Goal: Task Accomplishment & Management: Use online tool/utility

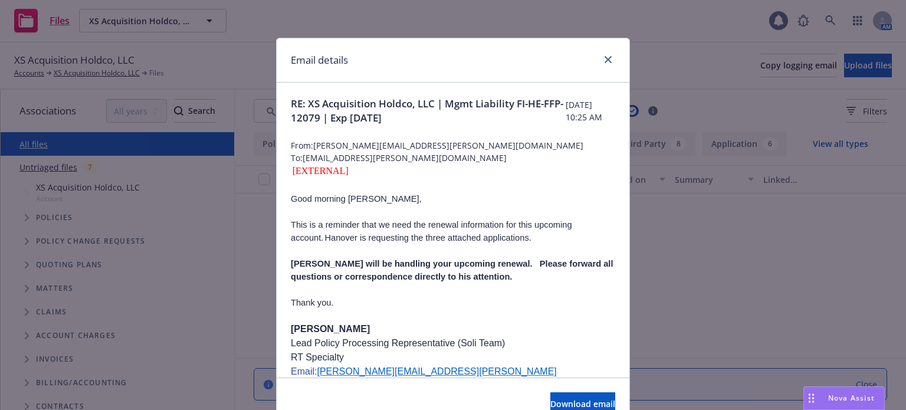
scroll to position [59, 0]
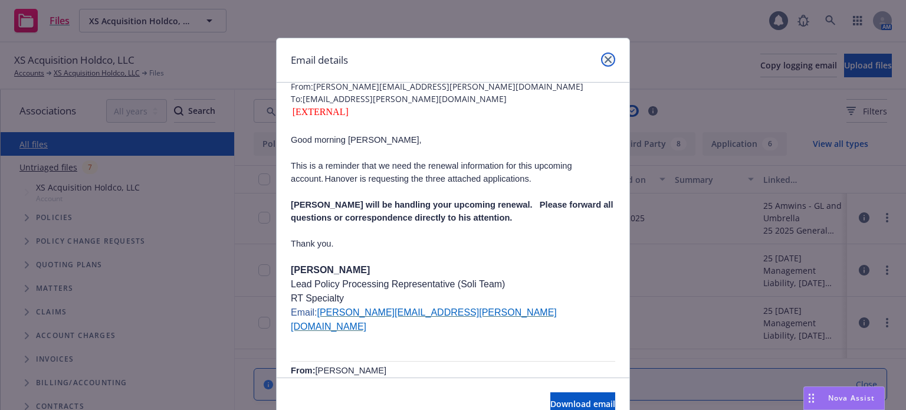
click at [603, 55] on link "close" at bounding box center [608, 60] width 14 height 14
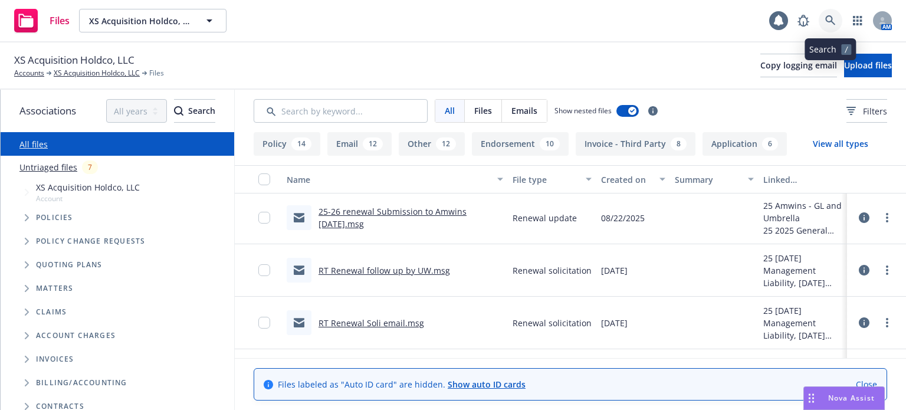
click at [823, 19] on link at bounding box center [831, 21] width 24 height 24
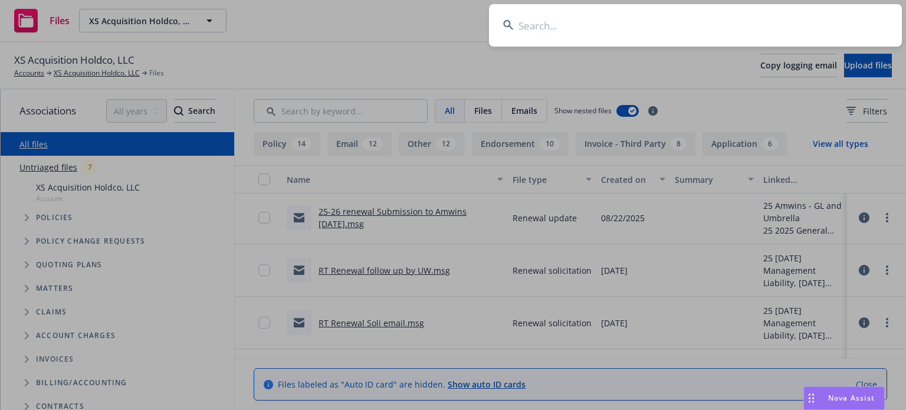
click at [685, 28] on input at bounding box center [695, 25] width 413 height 42
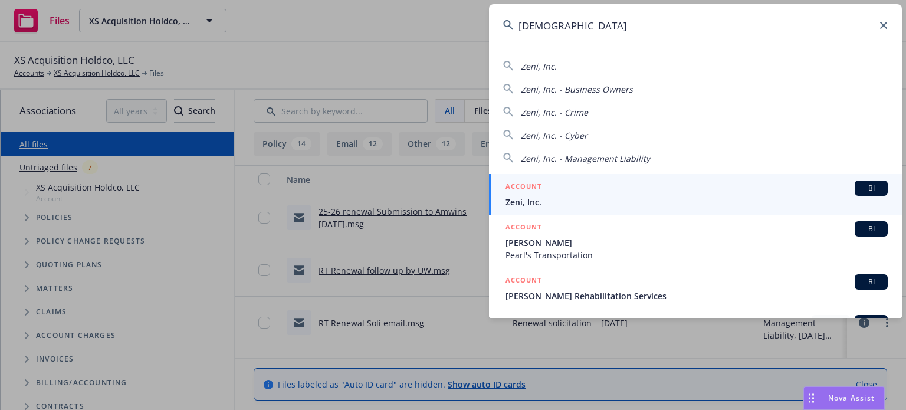
type input "[DEMOGRAPHIC_DATA]"
click at [544, 187] on div "ACCOUNT BI" at bounding box center [697, 188] width 382 height 15
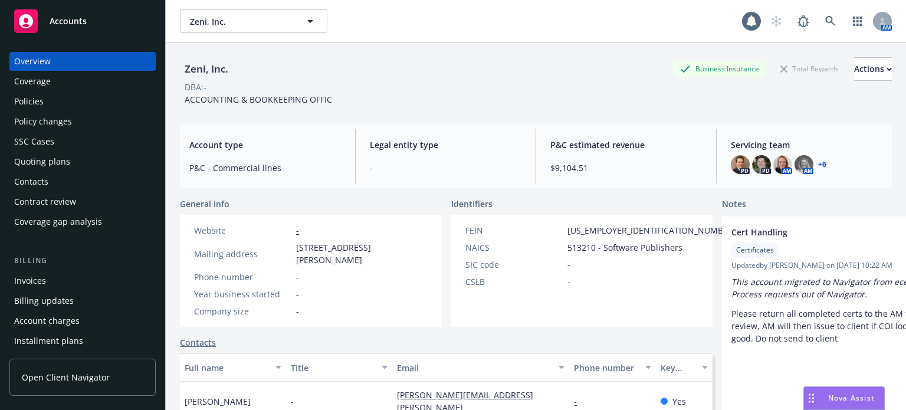
click at [29, 107] on div "Policies" at bounding box center [29, 101] width 30 height 19
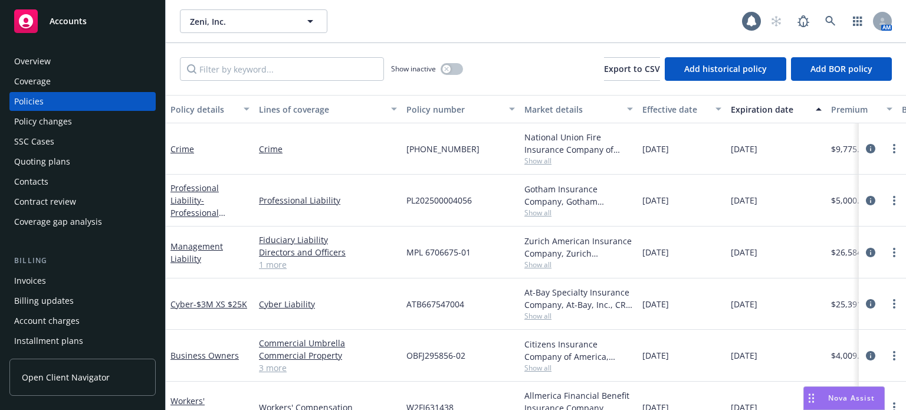
click at [211, 106] on div "Policy details" at bounding box center [204, 109] width 66 height 12
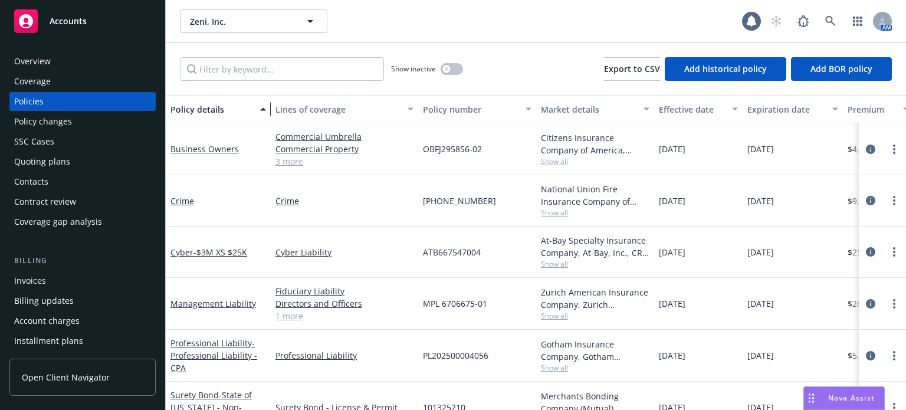
drag, startPoint x: 250, startPoint y: 119, endPoint x: 270, endPoint y: 118, distance: 19.5
click at [268, 118] on div "button" at bounding box center [265, 109] width 6 height 27
click at [562, 159] on span "Show all" at bounding box center [598, 161] width 109 height 10
click at [417, 170] on body "Accounts Overview Coverage Policies Policy changes SSC Cases Quoting plans Cont…" at bounding box center [453, 205] width 906 height 410
click at [558, 212] on span "Show all" at bounding box center [598, 213] width 109 height 10
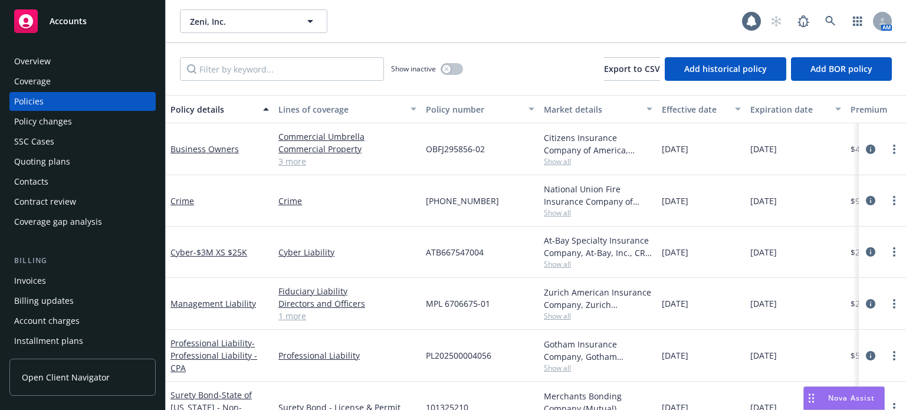
click at [394, 209] on div "Crime" at bounding box center [348, 200] width 148 height 51
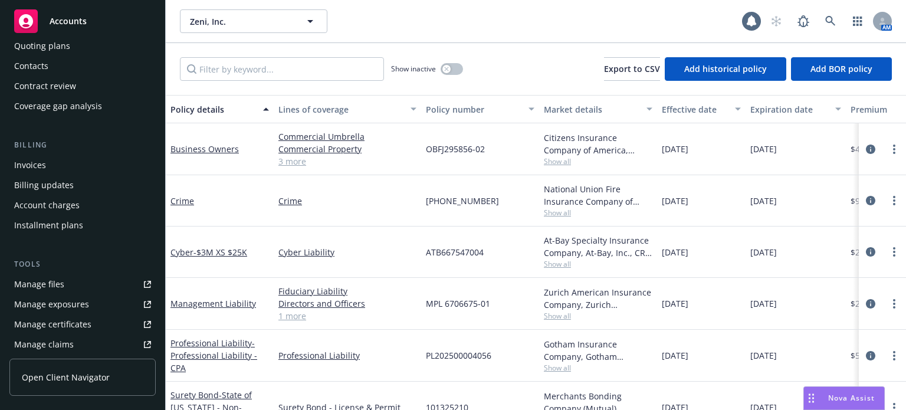
scroll to position [118, 0]
click at [44, 156] on div "Invoices" at bounding box center [30, 162] width 32 height 19
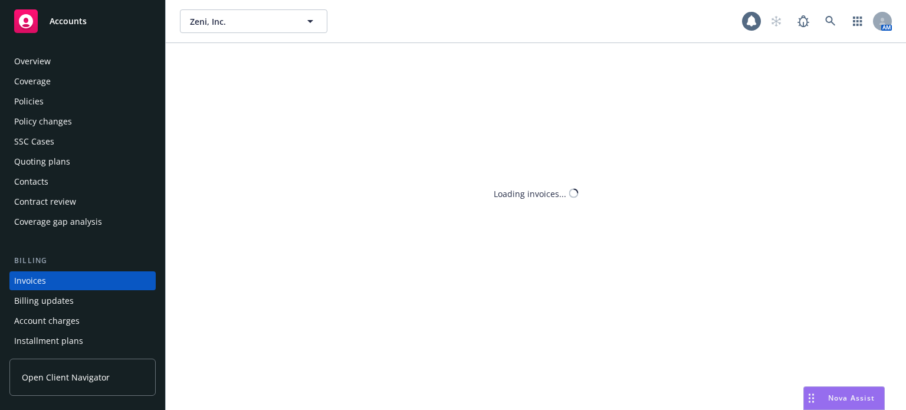
scroll to position [57, 0]
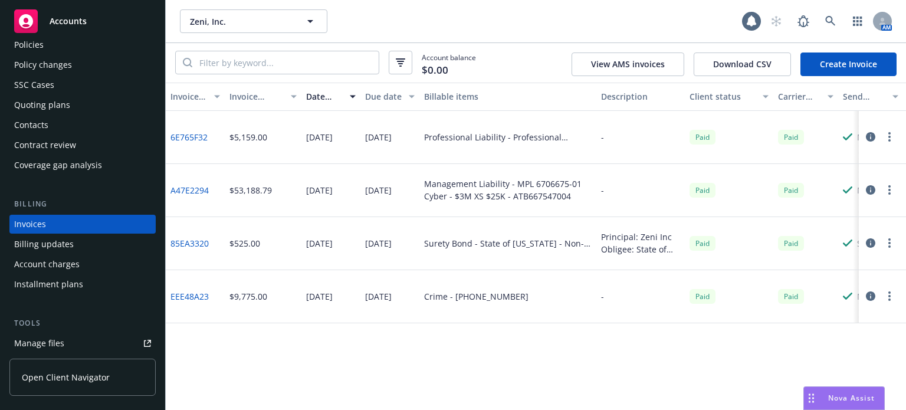
click at [70, 110] on div "Quoting plans" at bounding box center [82, 105] width 137 height 19
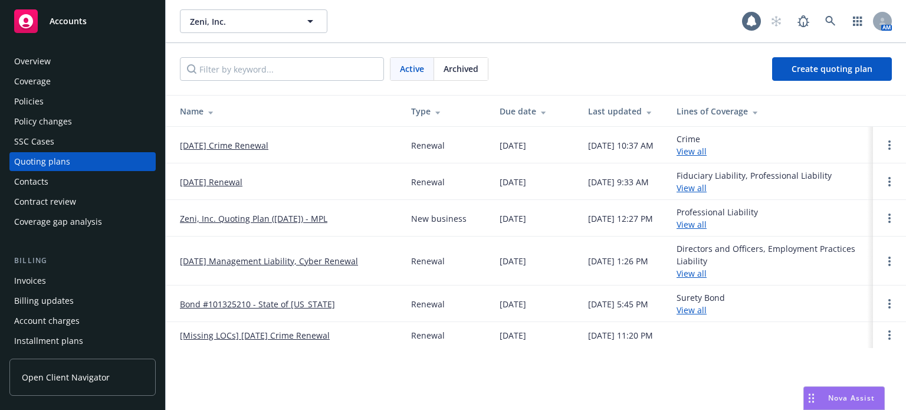
click at [215, 145] on link "09/06/25 Crime Renewal" at bounding box center [224, 145] width 89 height 12
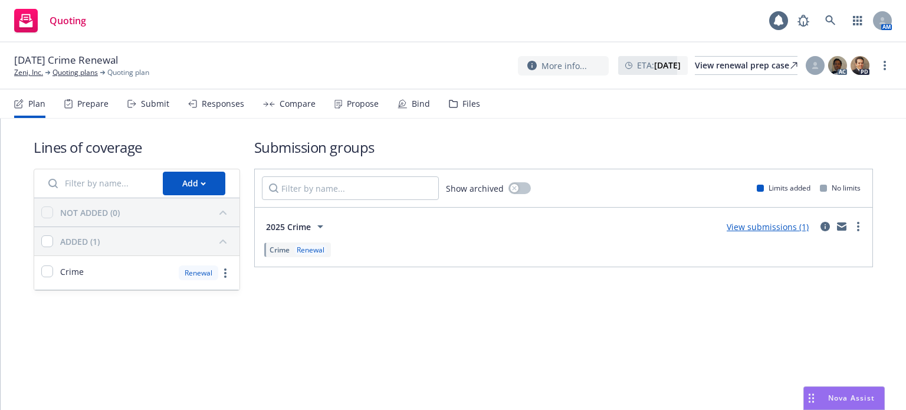
click at [758, 229] on link "View submissions (1)" at bounding box center [768, 226] width 82 height 11
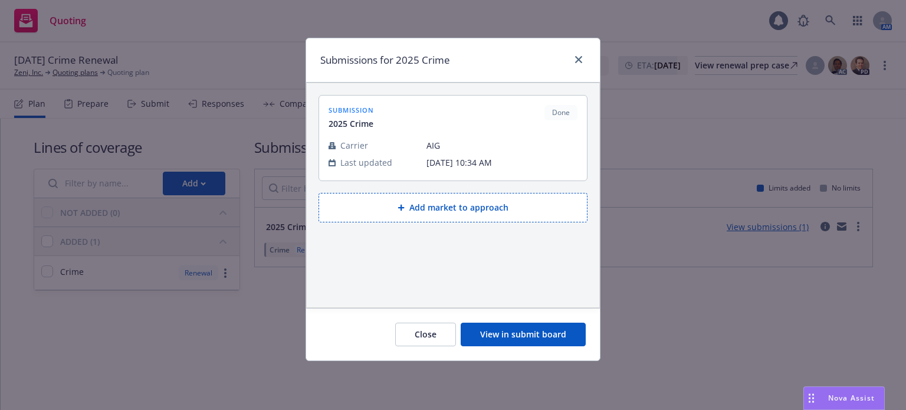
click at [539, 337] on button "View in submit board" at bounding box center [523, 335] width 125 height 24
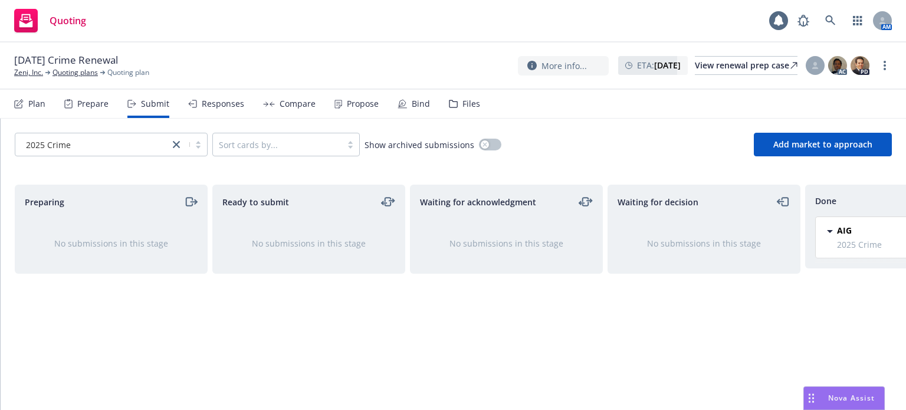
scroll to position [0, 106]
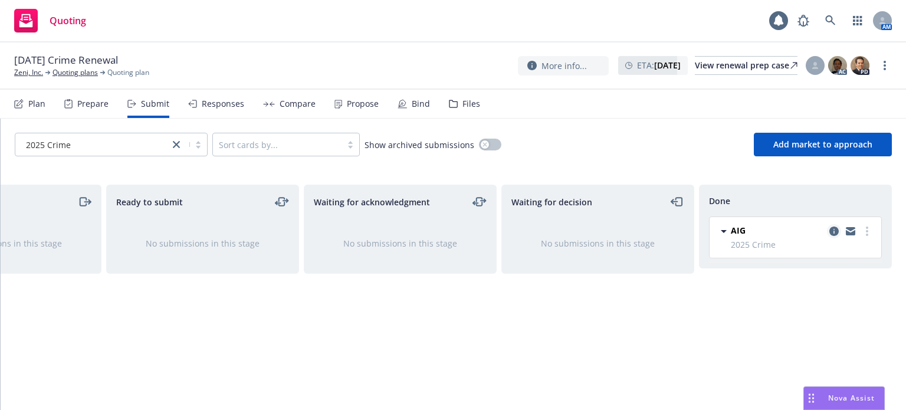
click at [835, 229] on icon "copy logging email" at bounding box center [834, 231] width 9 height 9
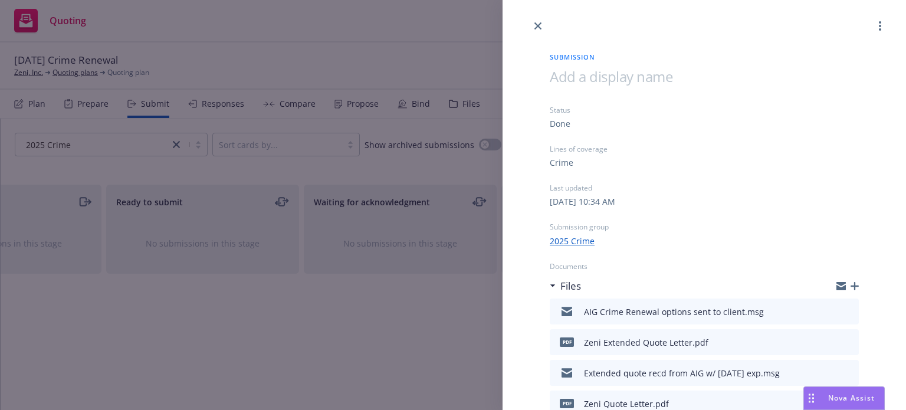
click at [851, 283] on icon "button" at bounding box center [855, 286] width 8 height 8
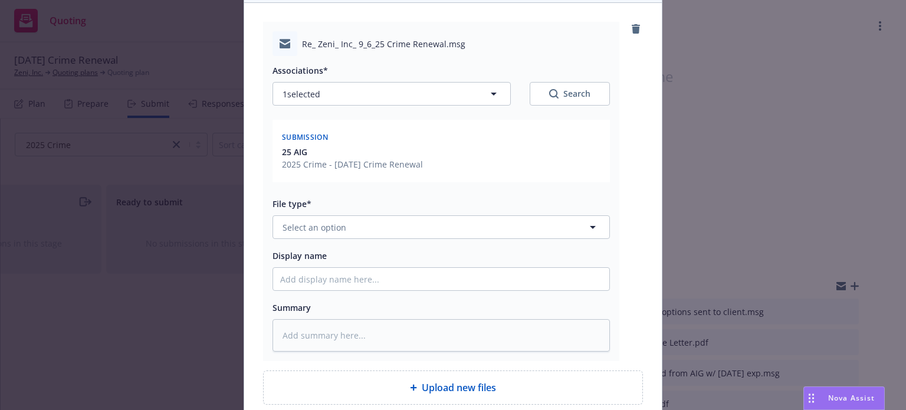
scroll to position [118, 0]
click at [321, 226] on span "Select an option" at bounding box center [315, 226] width 64 height 12
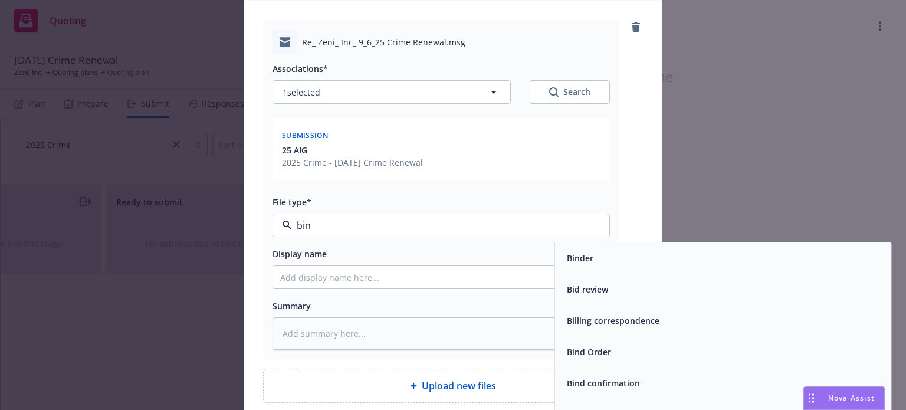
type input "bind"
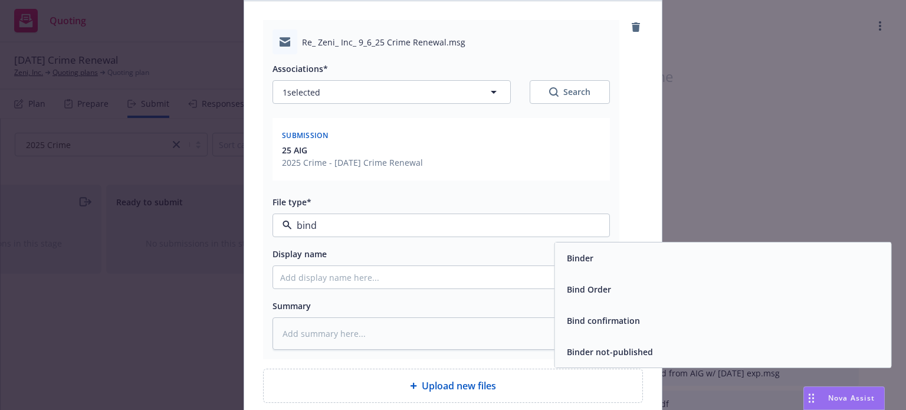
click at [607, 301] on div "Bind Order" at bounding box center [723, 289] width 336 height 31
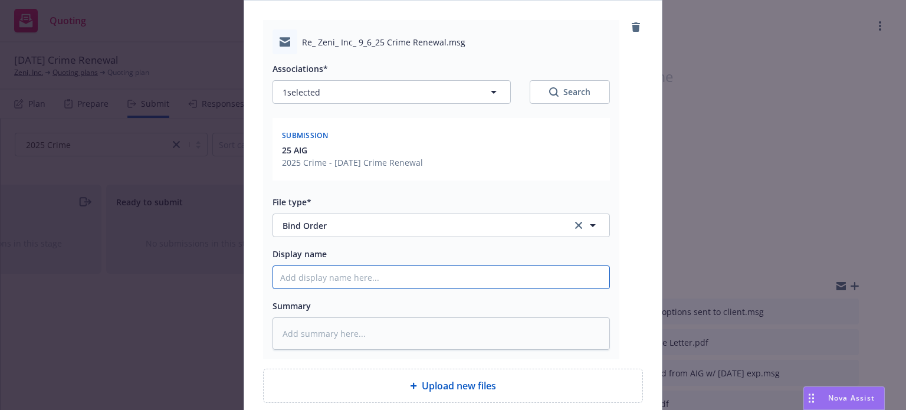
click at [352, 283] on input "Display name" at bounding box center [441, 277] width 336 height 22
type textarea "x"
type input "I"
type textarea "x"
type input "In"
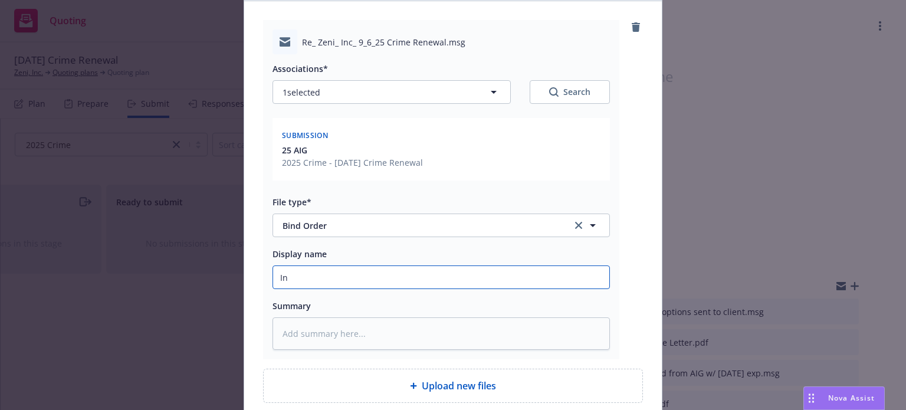
type textarea "x"
type input "Ins"
type textarea "x"
type input "Insur"
type textarea "x"
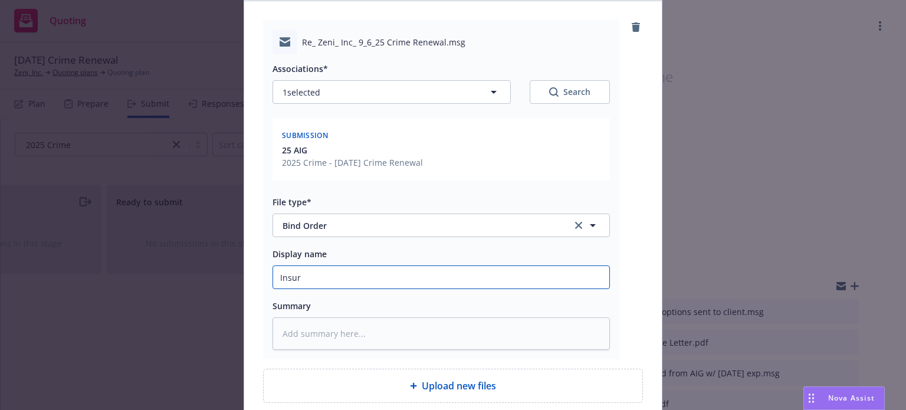
type input "Insure"
type textarea "x"
type input "Insured"
type textarea "x"
type input "Insured r"
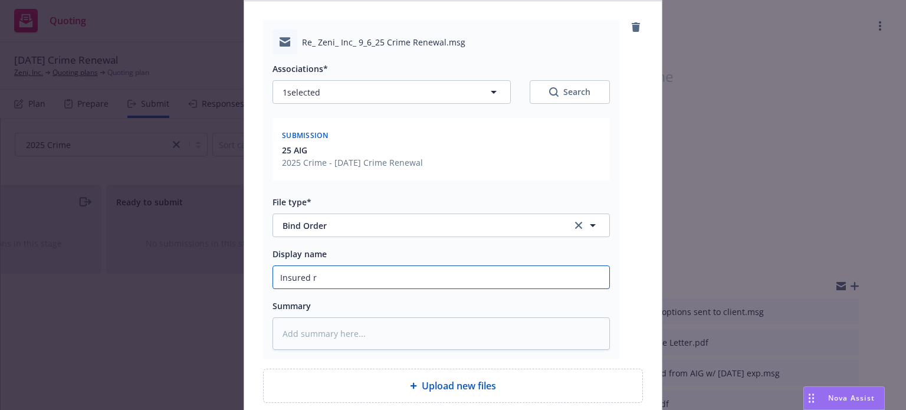
type textarea "x"
type input "Insured re"
type textarea "x"
type input "Insured req"
type textarea "x"
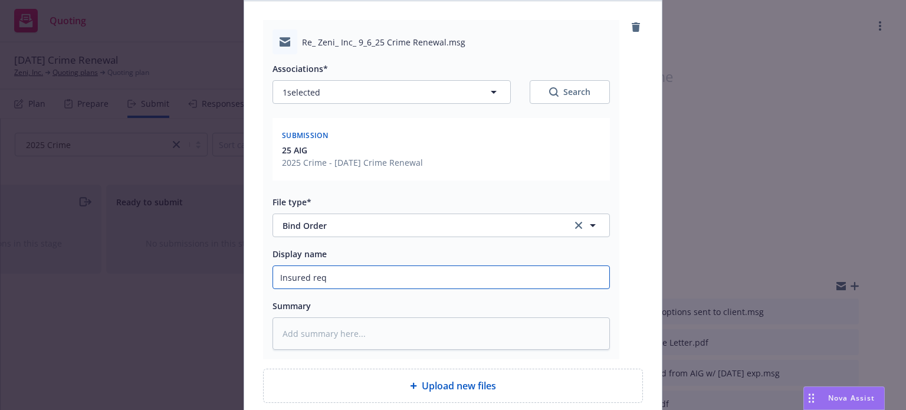
type input "Insured req"
type textarea "x"
type input "Insured req t"
type textarea "x"
type input "Insured req to"
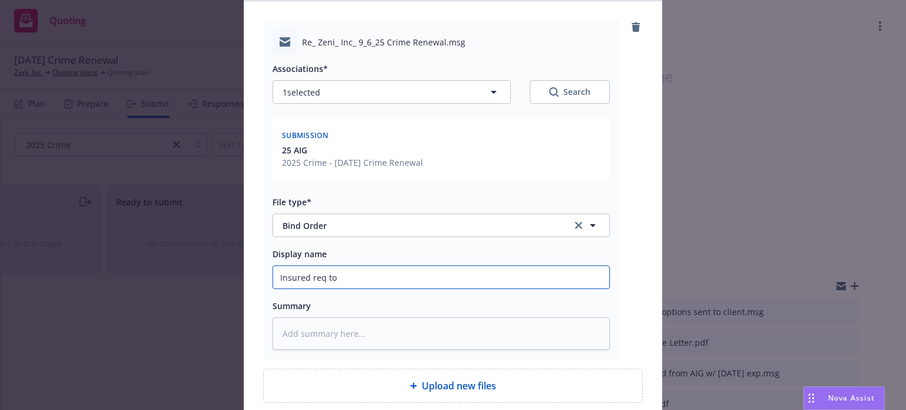
type textarea "x"
type input "Insured req to"
type textarea "x"
type input "Insured req to b"
type textarea "x"
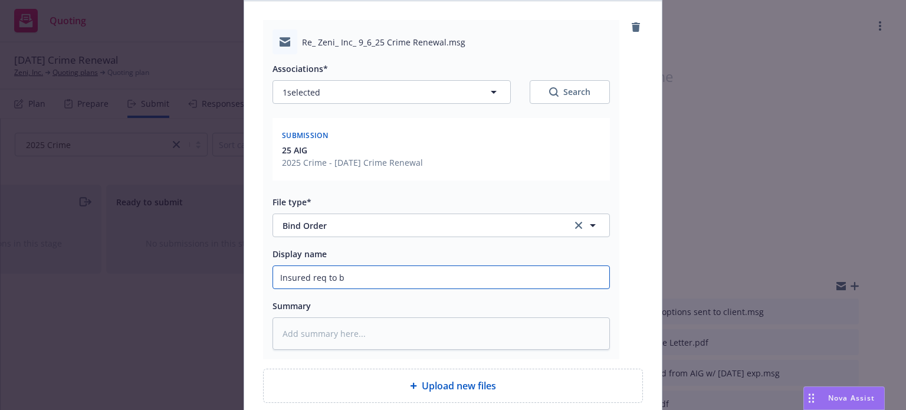
type input "Insured req to bi"
type textarea "x"
type input "Insured req to bin"
type textarea "x"
type input "Insured req to bind"
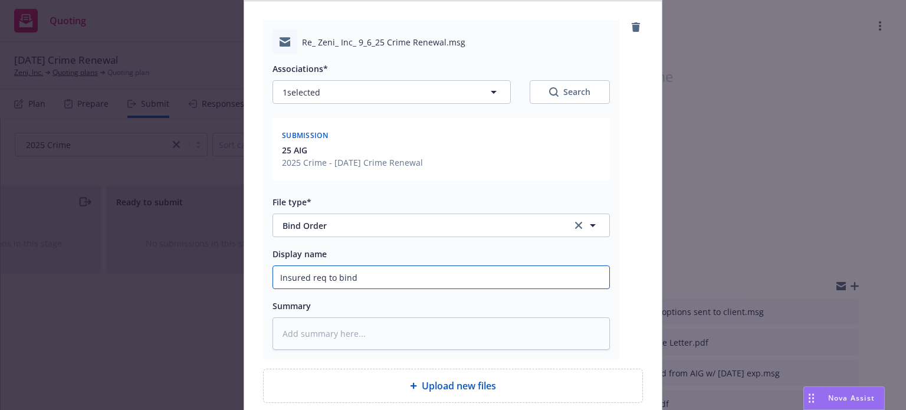
type textarea "x"
type input "Insured req to bind"
type textarea "x"
type input "Insured req to bind l"
type textarea "x"
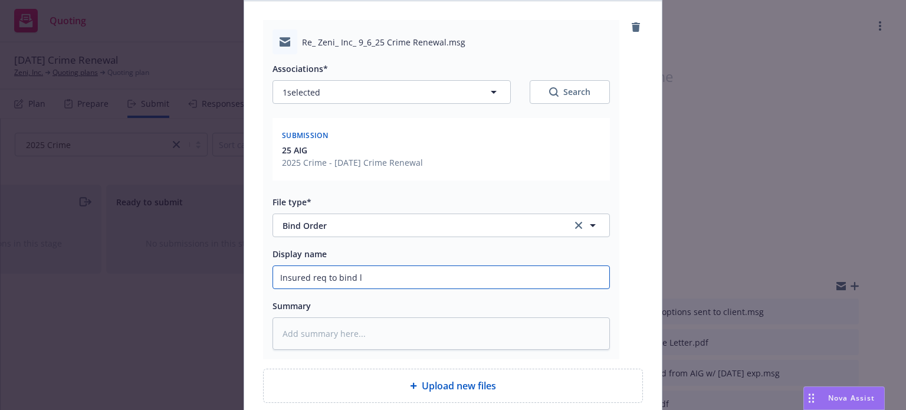
type input "Insured req to bind lo"
type textarea "x"
type input "Insured req to bind lon"
type textarea "x"
type input "Insured req to bind long"
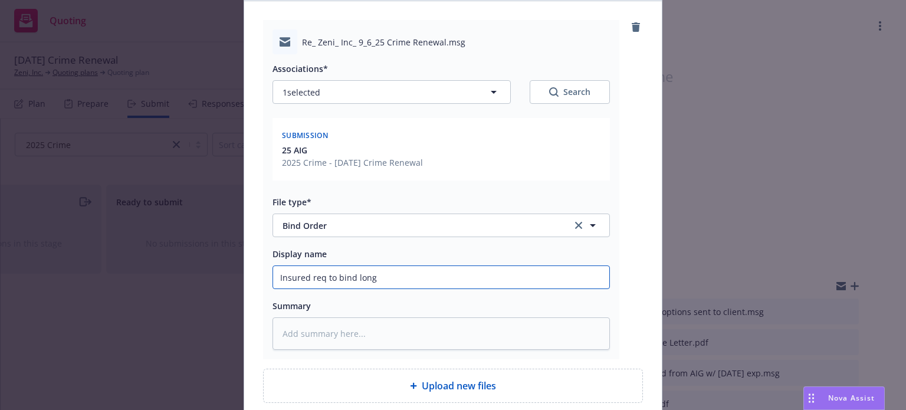
type textarea "x"
type input "Insured req to bind long-"
type textarea "x"
type input "Insured req to bind long-te"
type textarea "x"
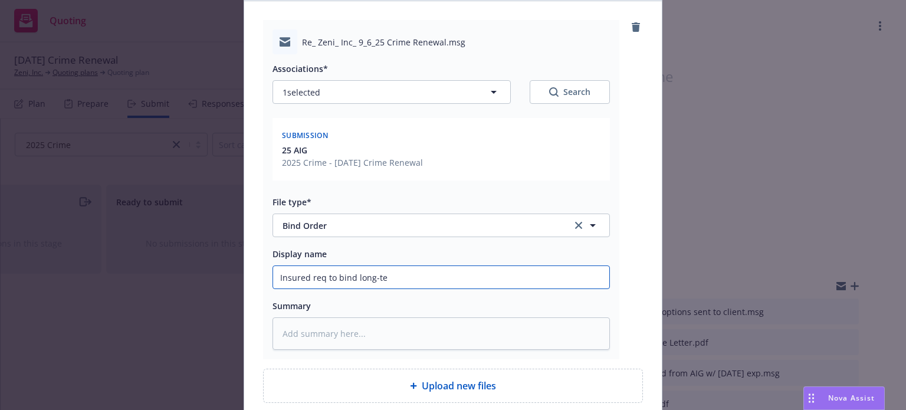
type input "Insured req to bind long-ter"
type textarea "x"
type input "Insured req to bind long-term"
type textarea "x"
type input "Insured req to bind long-term"
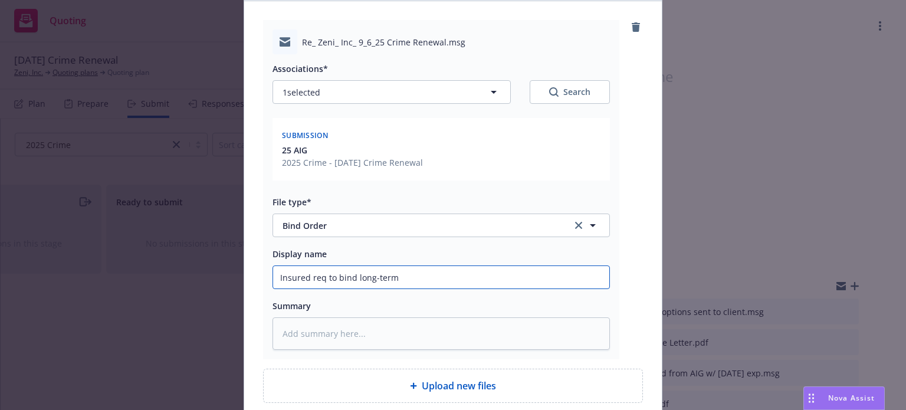
type textarea "x"
type input "Insured req to bind long-term o"
type textarea "x"
type input "Insured req to bind long-term op"
type textarea "x"
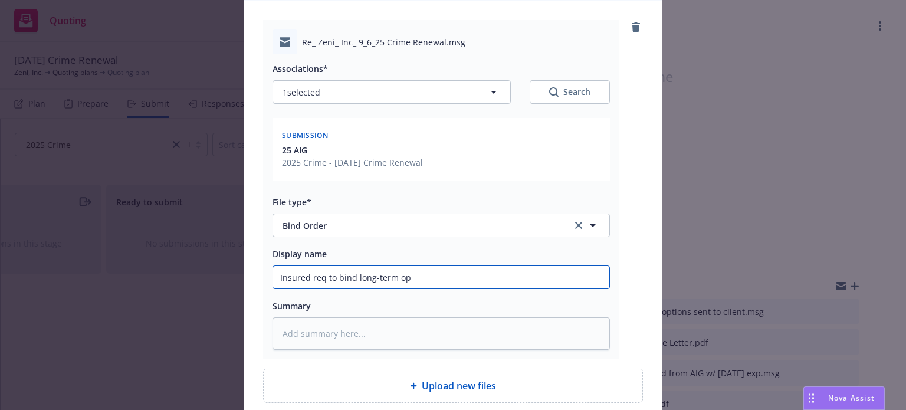
type input "Insured req to bind long-term opt"
type textarea "x"
type input "Insured req to bind long-term opti"
type textarea "x"
type input "Insured req to bind long-term option"
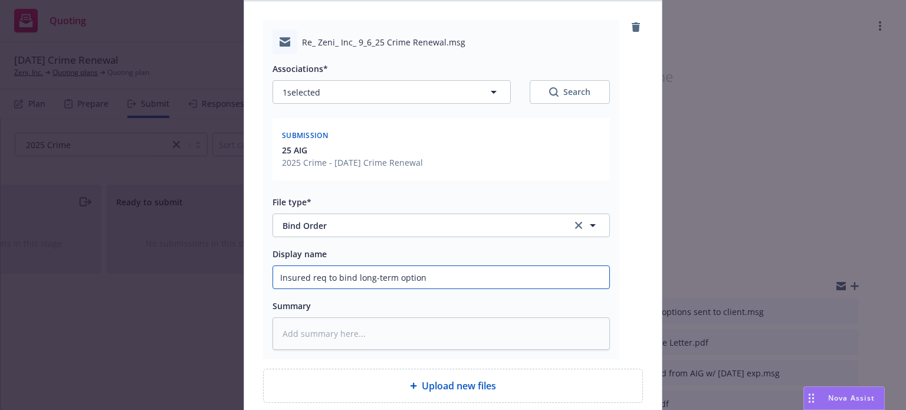
type textarea "x"
type input "Insured req to bind long-term option"
type textarea "x"
type input "Insured req to bind long-term option w"
type textarea "x"
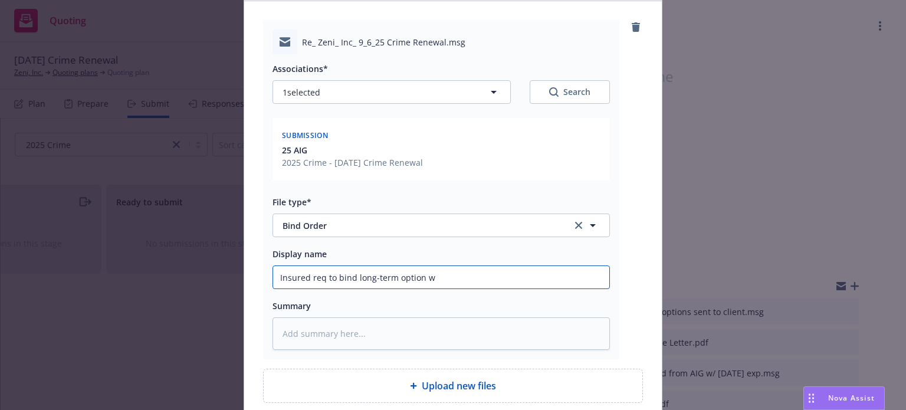
type input "Insured req to bind long-term option w/"
type textarea "x"
type input "Insured req to bind long-term option w/"
type textarea "x"
type input "Insured req to bind long-term option w/ 1"
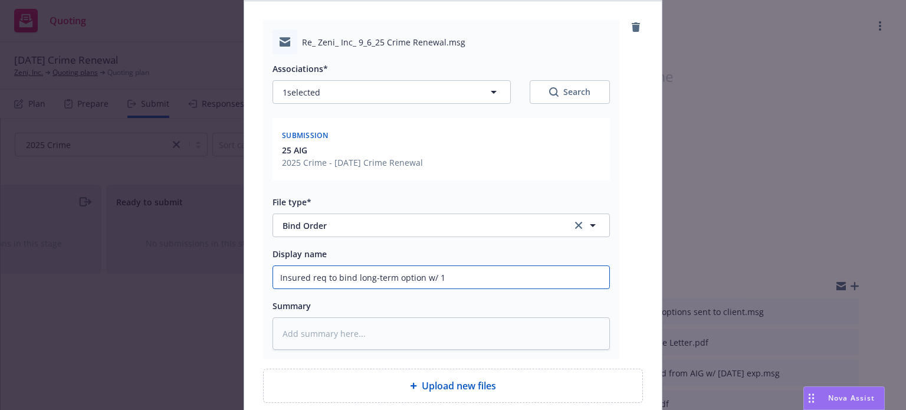
type textarea "x"
type input "Insured req to bind long-term option w/ 1/"
type textarea "x"
type input "Insured req to bind long-term option w/ 1/2"
type textarea "x"
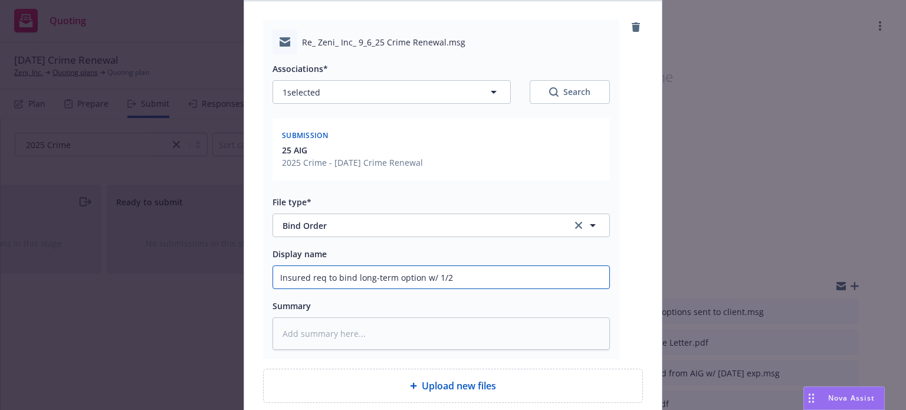
type input "Insured req to bind long-term option w/ 1/27"
type textarea "x"
type input "Insured req to bind long-term option w/ 1/27/"
type textarea "x"
type input "Insured req to bind long-term option w/ 1/27/2"
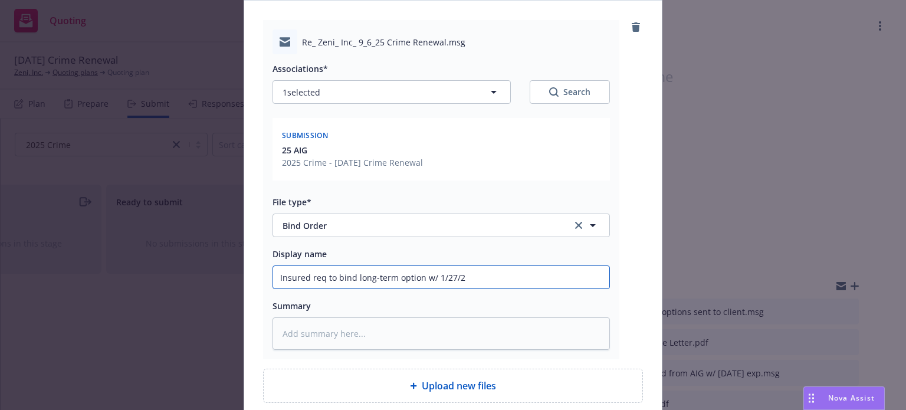
type textarea "x"
type input "Insured req to bind long-term option w/ 1/27/27"
type textarea "x"
type input "Insured req to bind long-term option w/ 1/27/27"
type textarea "x"
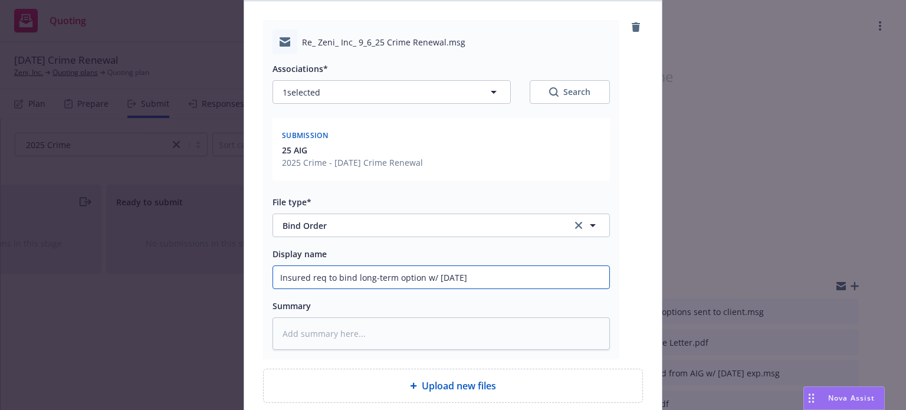
type input "Insured req to bind long-term option w/ 1/27/27 e"
type textarea "x"
type input "Insured req to bind long-term option w/ 1/27/27 ex"
type textarea "x"
type input "Insured req to bind long-term option w/ 1/27/27 exp"
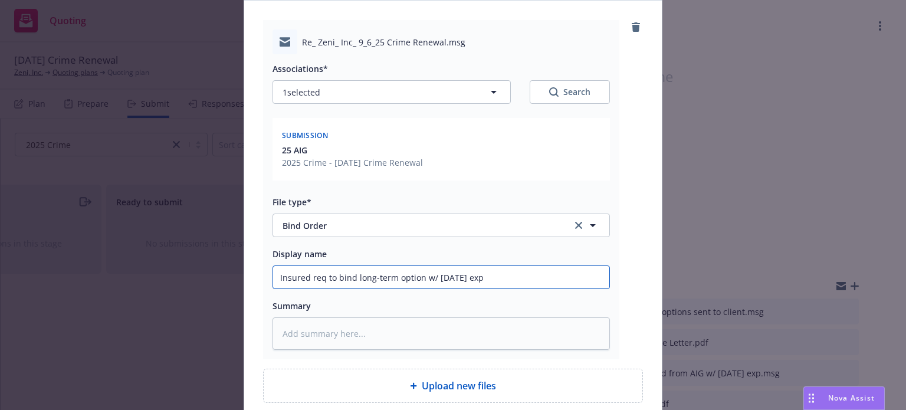
type textarea "x"
type input "Insured req to bind long-term option w/ 1/27/27 expi"
type textarea "x"
type input "Insured req to bind long-term option w/ 1/27/27 expir"
type textarea "x"
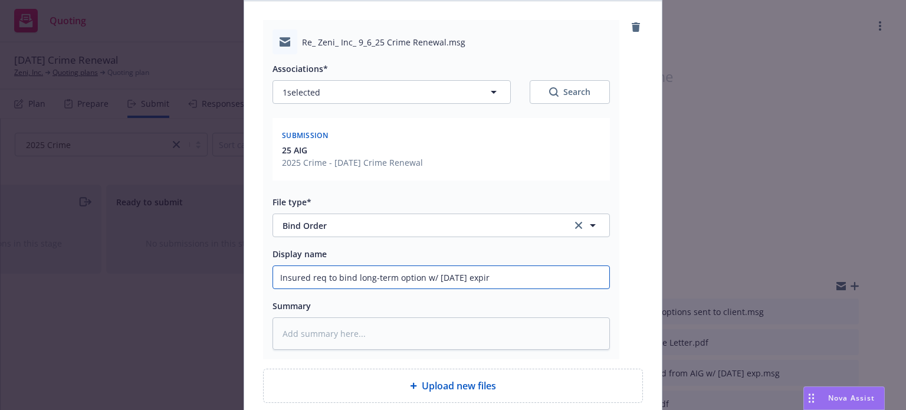
type input "Insured req to bind long-term option w/ 1/27/27 expira"
type textarea "x"
type input "Insured req to bind long-term option w/ 1/27/27 expirati"
type textarea "x"
type input "Insured req to bind long-term option w/ 1/27/27 expiration"
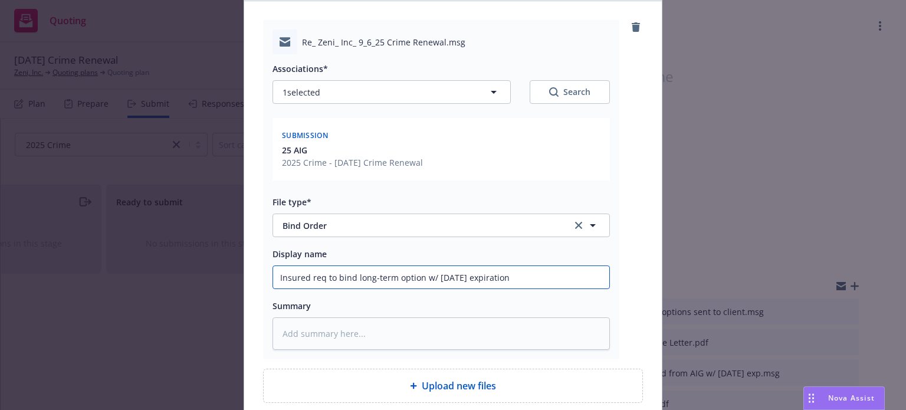
type textarea "x"
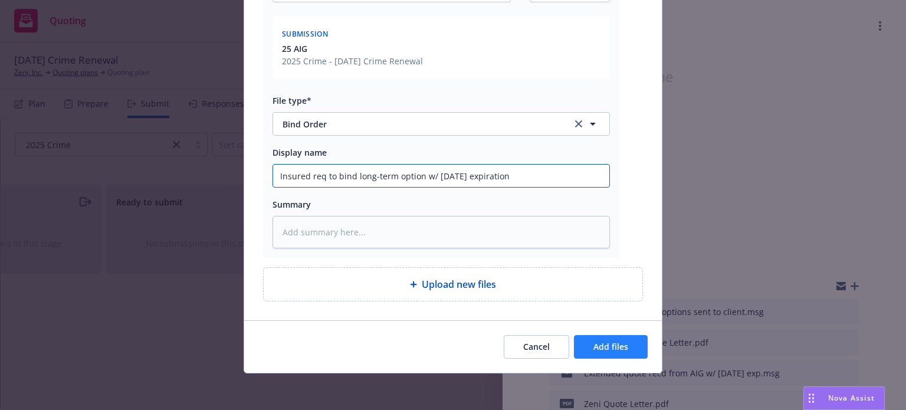
type input "Insured req to bind long-term option w/ 1/27/27 expiration"
click at [606, 347] on span "Add files" at bounding box center [611, 346] width 35 height 11
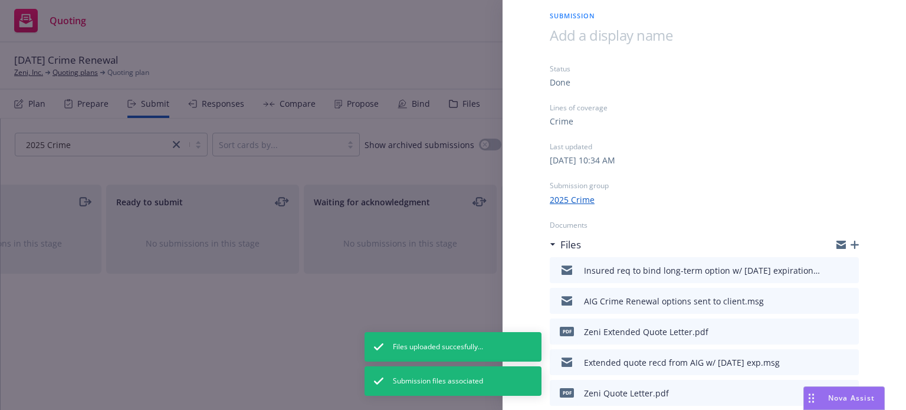
scroll to position [59, 0]
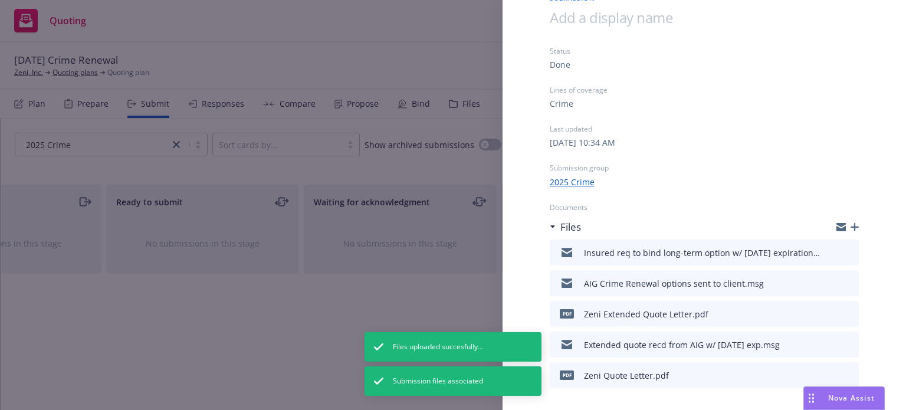
click at [825, 343] on icon "download file" at bounding box center [829, 342] width 8 height 7
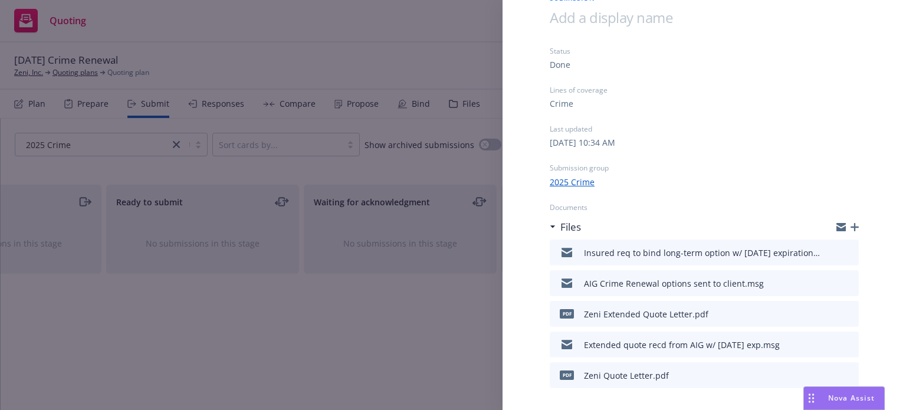
click at [824, 313] on icon "download file" at bounding box center [828, 312] width 9 height 9
click at [851, 227] on icon "button" at bounding box center [855, 227] width 8 height 8
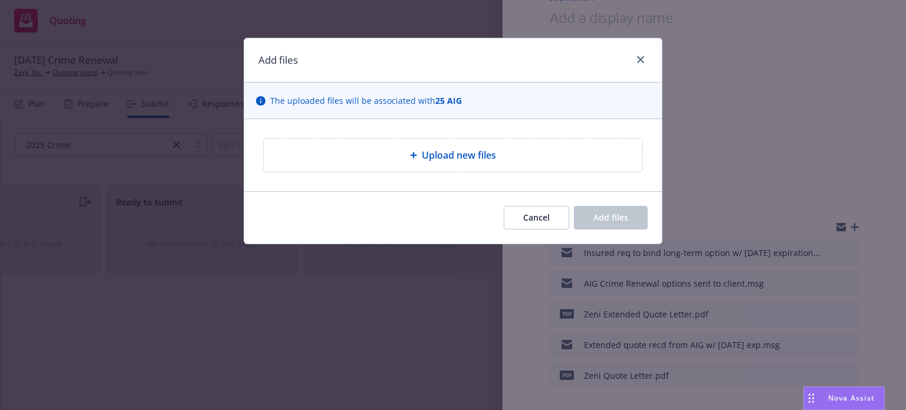
type textarea "x"
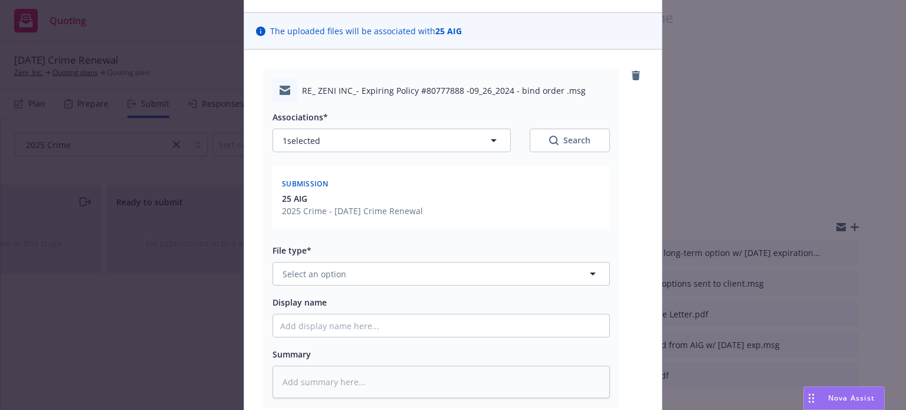
scroll to position [220, 0]
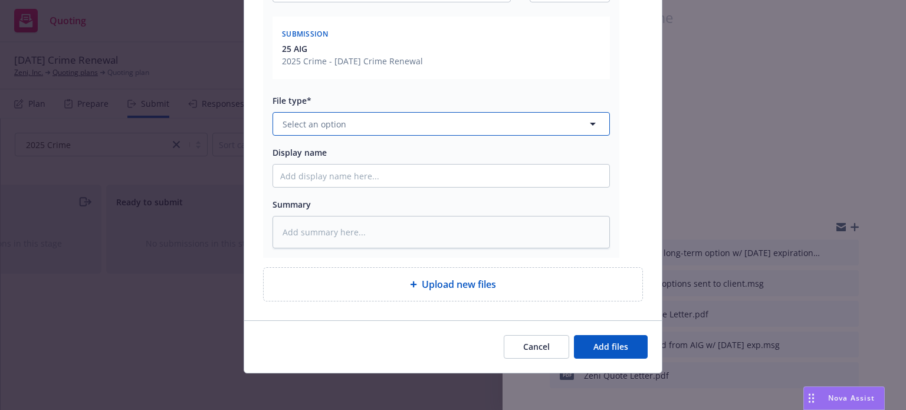
click at [343, 126] on button "Select an option" at bounding box center [442, 124] width 338 height 24
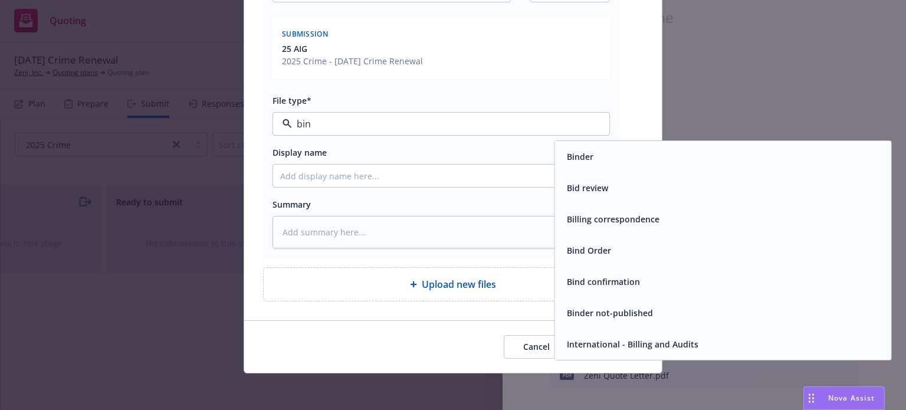
type input "bind"
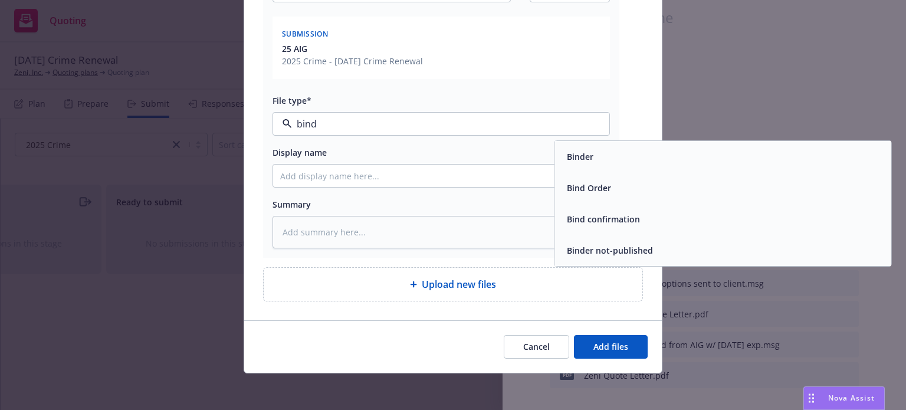
click at [620, 179] on div "Bind Order" at bounding box center [723, 187] width 322 height 17
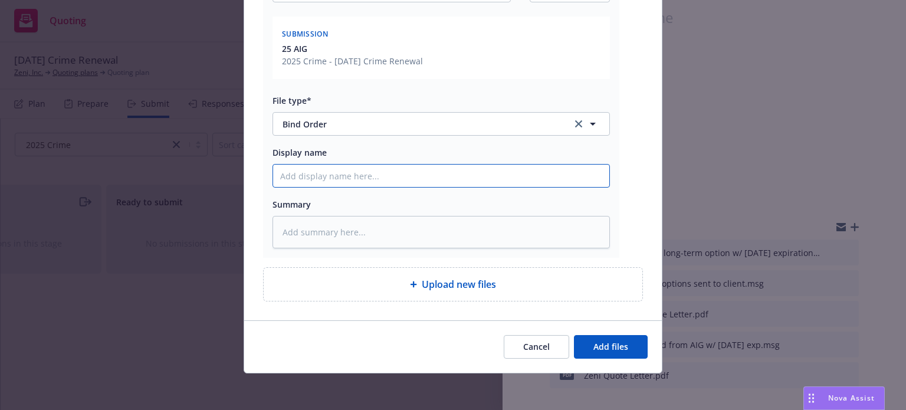
click at [316, 178] on input "Display name" at bounding box center [441, 176] width 336 height 22
type textarea "x"
type input "B"
type textarea "x"
type input "Bi"
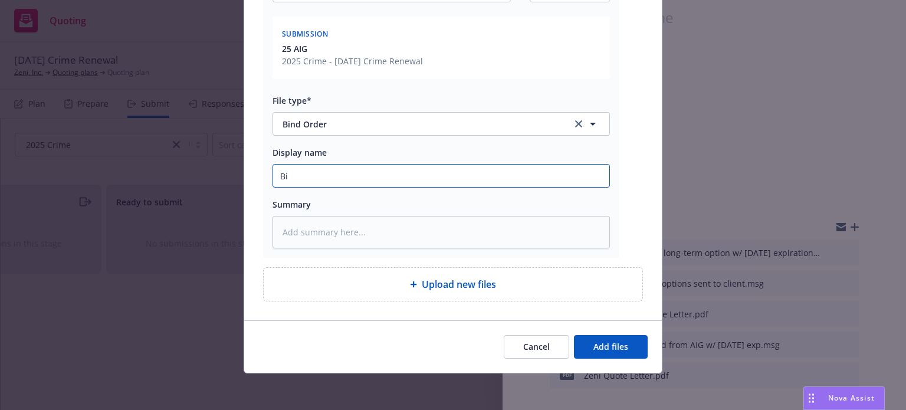
type textarea "x"
type input "Bind"
type textarea "x"
type input "Bind"
type textarea "x"
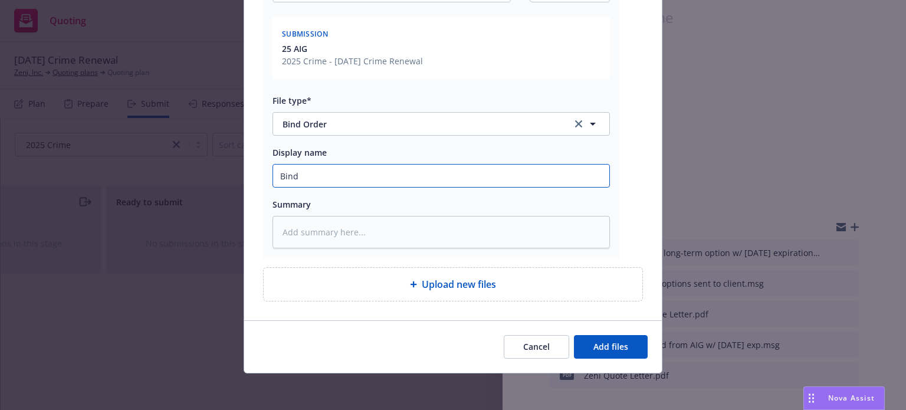
type input "Bind o"
type textarea "x"
type input "Bind or"
type textarea "x"
type input "Bind ord"
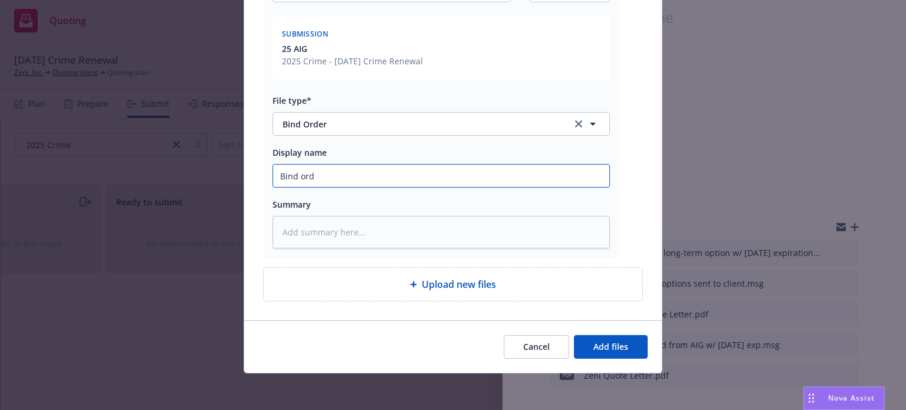
type textarea "x"
type input "Bind orde"
type textarea "x"
type input "Bind order"
type textarea "x"
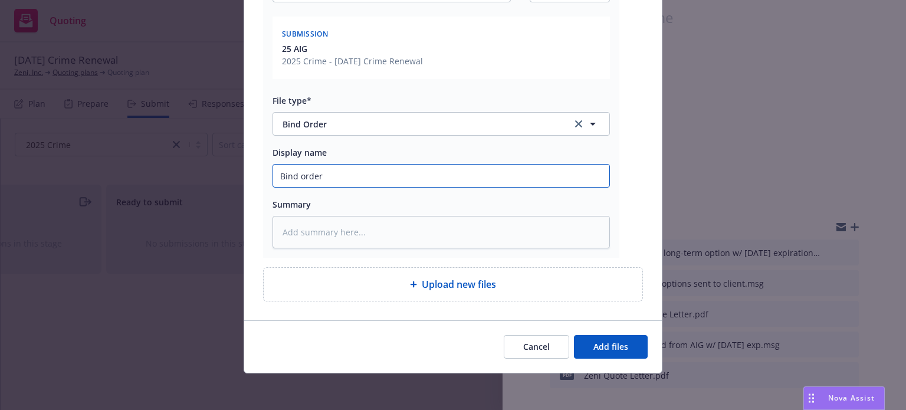
type input "Bind order"
type textarea "x"
type input "Bind order t"
type textarea "x"
type input "Bind order to"
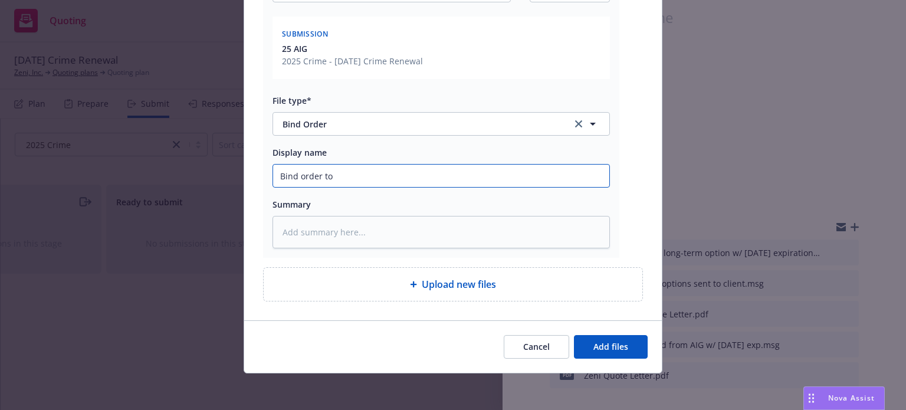
type textarea "x"
type input "Bind order to A"
type textarea "x"
type input "Bind order to AI"
type textarea "x"
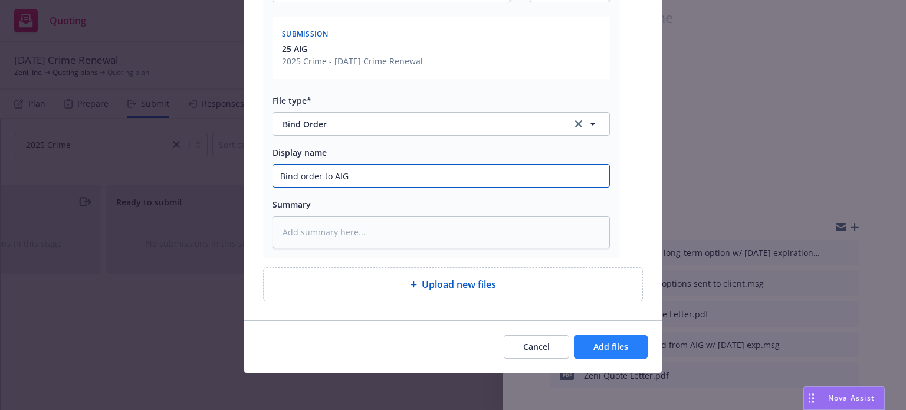
type input "Bind order to AIG"
click at [595, 351] on button "Add files" at bounding box center [611, 347] width 74 height 24
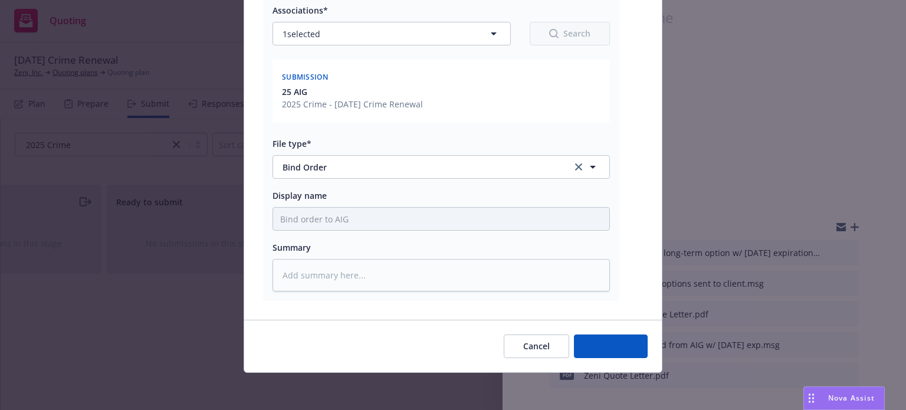
type textarea "x"
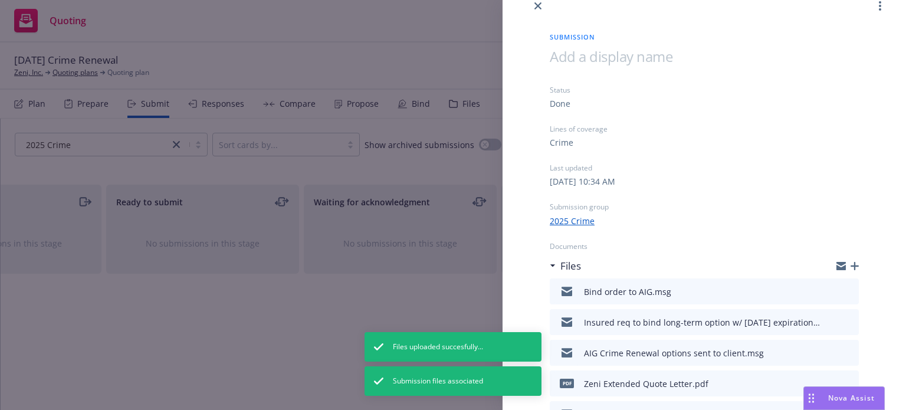
scroll to position [0, 0]
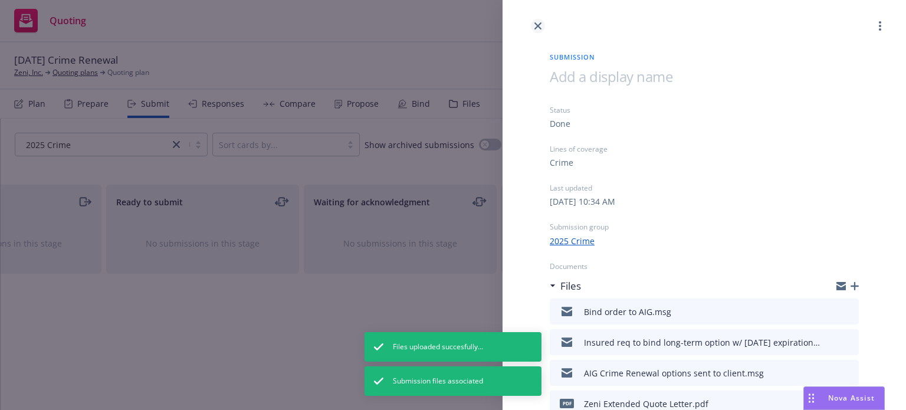
click at [538, 28] on icon "close" at bounding box center [538, 25] width 7 height 7
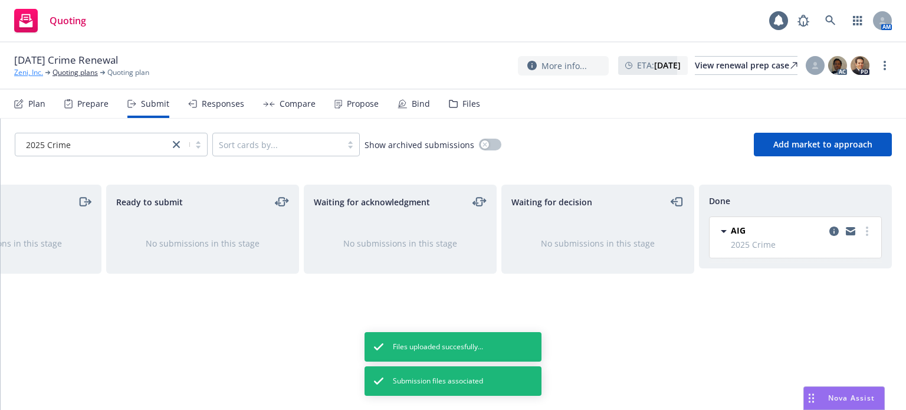
click at [40, 77] on link "Zeni, Inc." at bounding box center [28, 72] width 29 height 11
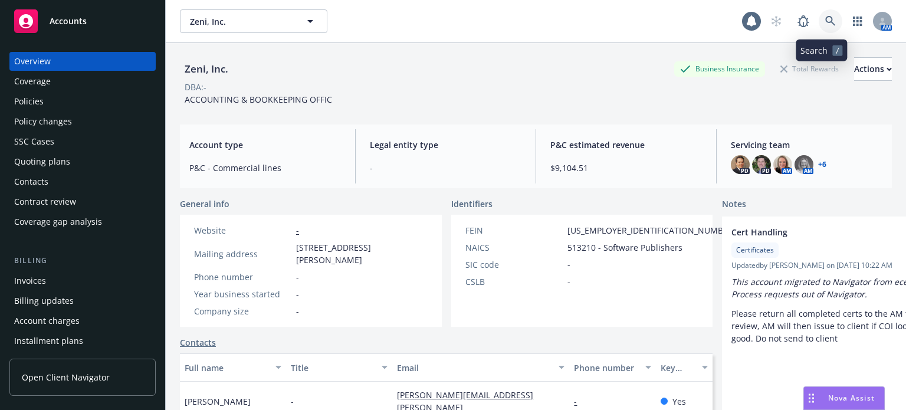
click at [826, 18] on icon at bounding box center [831, 21] width 10 height 10
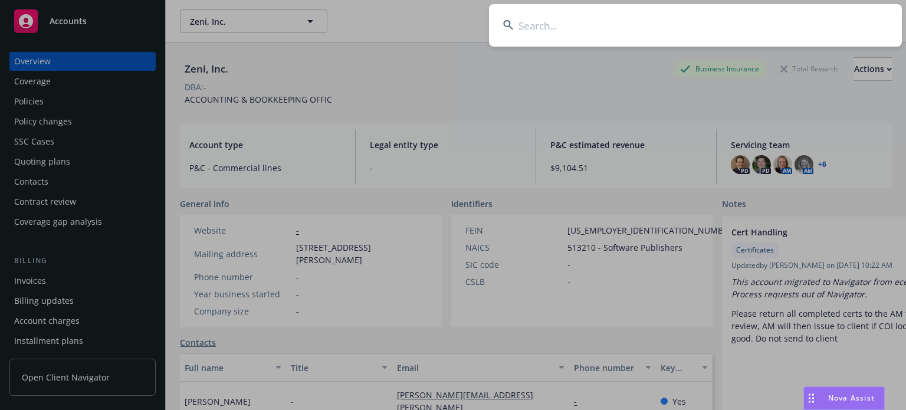
click at [666, 21] on input at bounding box center [695, 25] width 413 height 42
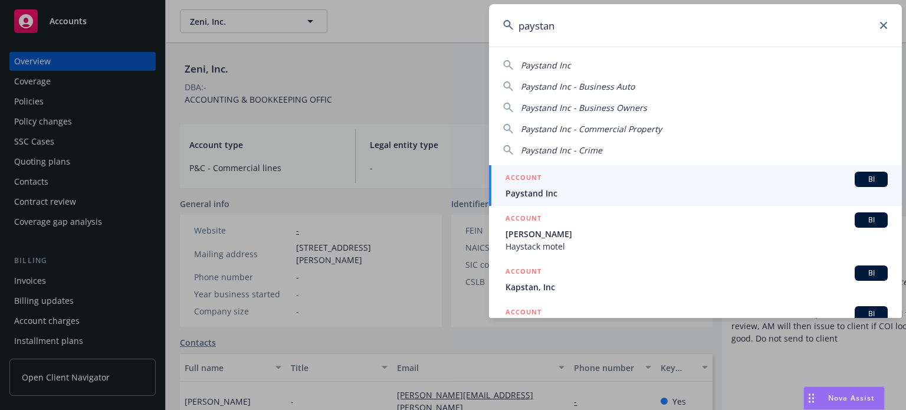
type input "paystan"
click at [548, 188] on span "Paystand Inc" at bounding box center [697, 193] width 382 height 12
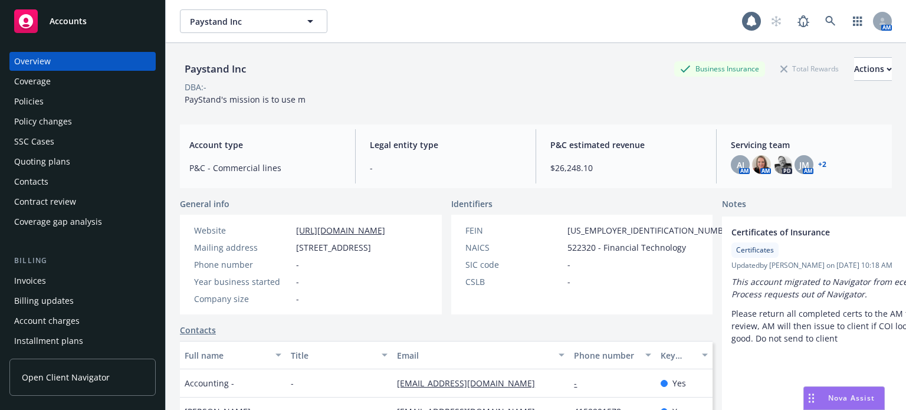
click at [104, 120] on div "Policy changes" at bounding box center [82, 121] width 137 height 19
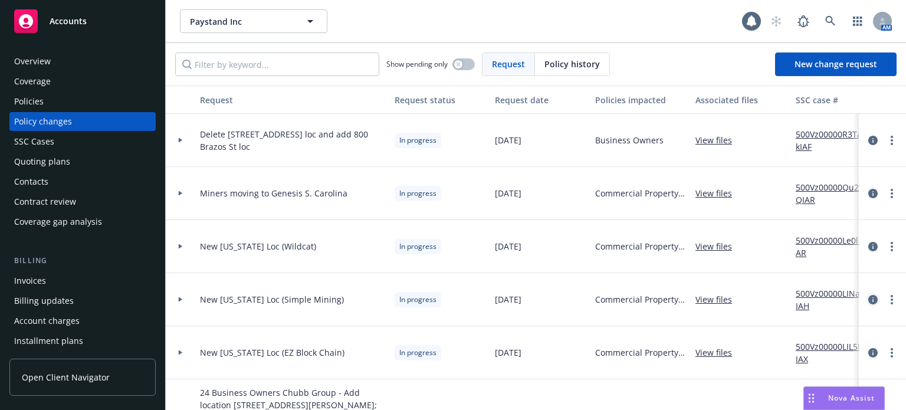
click at [869, 299] on icon "circleInformation" at bounding box center [873, 299] width 9 height 9
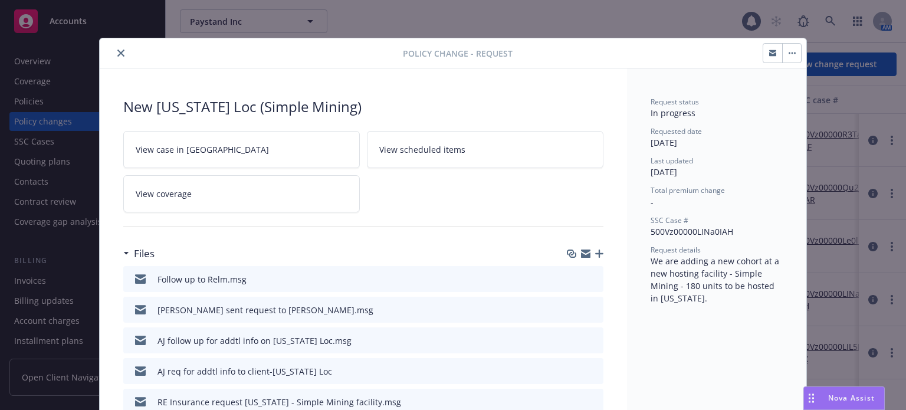
scroll to position [35, 0]
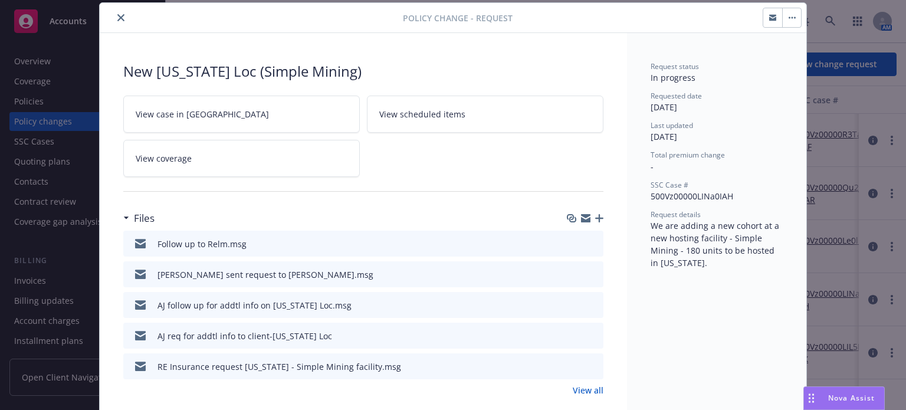
click at [568, 270] on icon "download file" at bounding box center [572, 273] width 9 height 9
